Goal: Find specific page/section: Find specific page/section

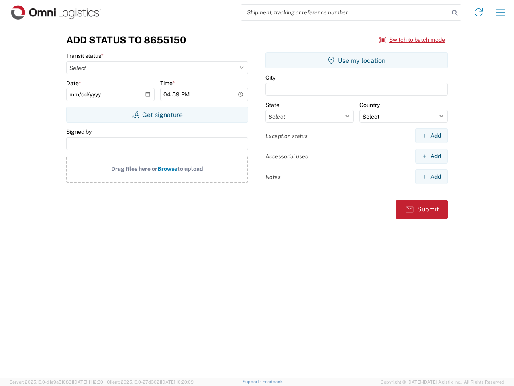
click at [345, 12] on input "search" at bounding box center [345, 12] width 208 height 15
click at [455, 13] on icon at bounding box center [454, 12] width 11 height 11
click at [479, 12] on icon at bounding box center [478, 12] width 13 height 13
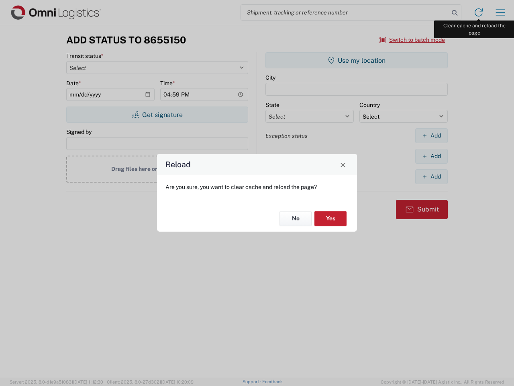
click at [500, 12] on div "Reload Are you sure, you want to clear cache and reload the page? No Yes" at bounding box center [257, 193] width 514 height 386
click at [412, 40] on div "Reload Are you sure, you want to clear cache and reload the page? No Yes" at bounding box center [257, 193] width 514 height 386
click at [157, 114] on div "Reload Are you sure, you want to clear cache and reload the page? No Yes" at bounding box center [257, 193] width 514 height 386
click at [357, 60] on div "Reload Are you sure, you want to clear cache and reload the page? No Yes" at bounding box center [257, 193] width 514 height 386
click at [431, 135] on div "Reload Are you sure, you want to clear cache and reload the page? No Yes" at bounding box center [257, 193] width 514 height 386
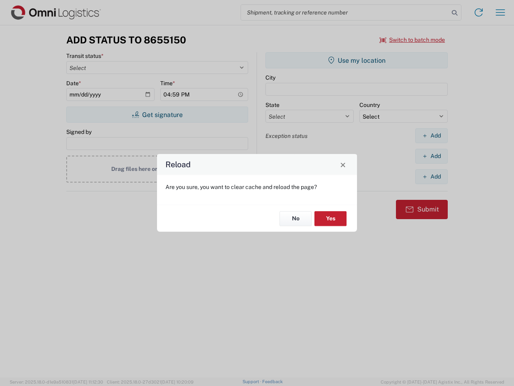
click at [431, 156] on div "Reload Are you sure, you want to clear cache and reload the page? No Yes" at bounding box center [257, 193] width 514 height 386
click at [431, 176] on div "Reload Are you sure, you want to clear cache and reload the page? No Yes" at bounding box center [257, 193] width 514 height 386
